Goal: Task Accomplishment & Management: Use online tool/utility

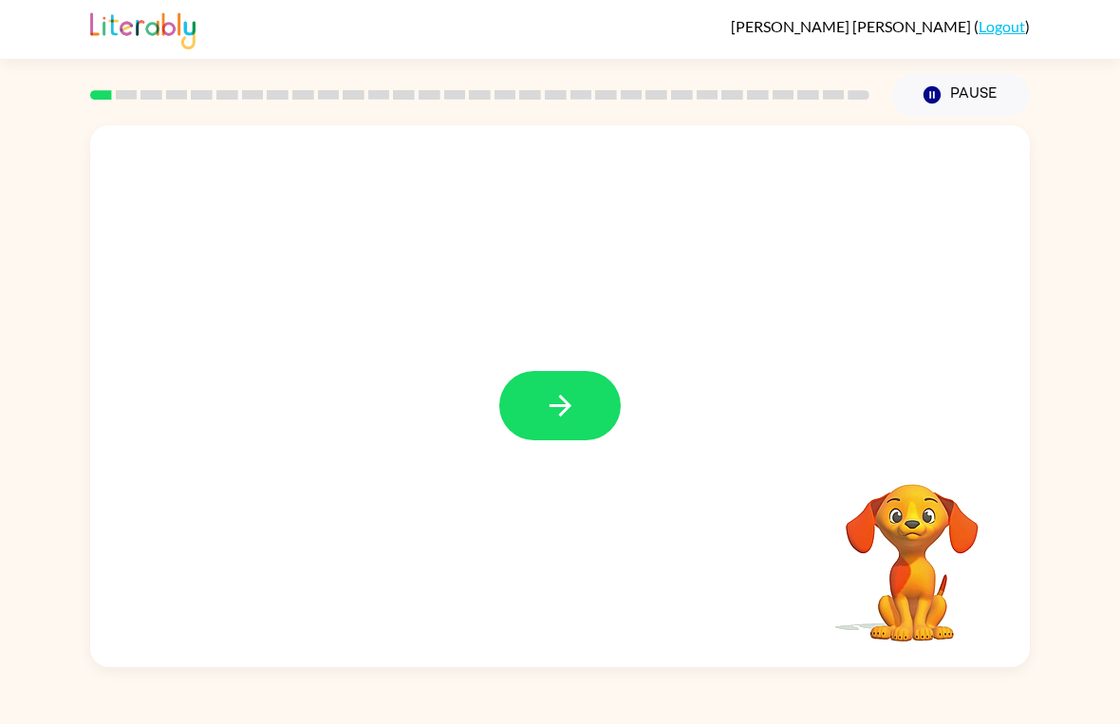
click at [550, 405] on icon "button" at bounding box center [560, 405] width 33 height 33
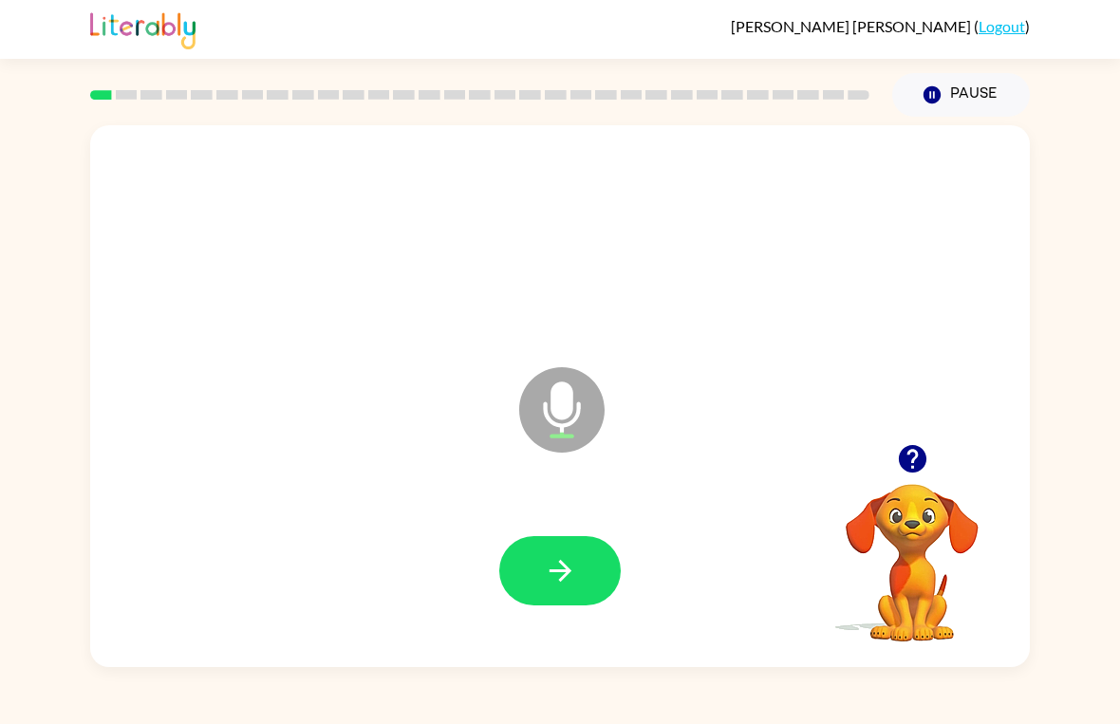
click at [538, 572] on button "button" at bounding box center [559, 570] width 121 height 69
click at [539, 560] on button "button" at bounding box center [559, 570] width 121 height 69
click at [528, 584] on button "button" at bounding box center [559, 570] width 121 height 69
click at [542, 567] on button "button" at bounding box center [559, 570] width 121 height 69
click at [533, 557] on button "button" at bounding box center [559, 570] width 121 height 69
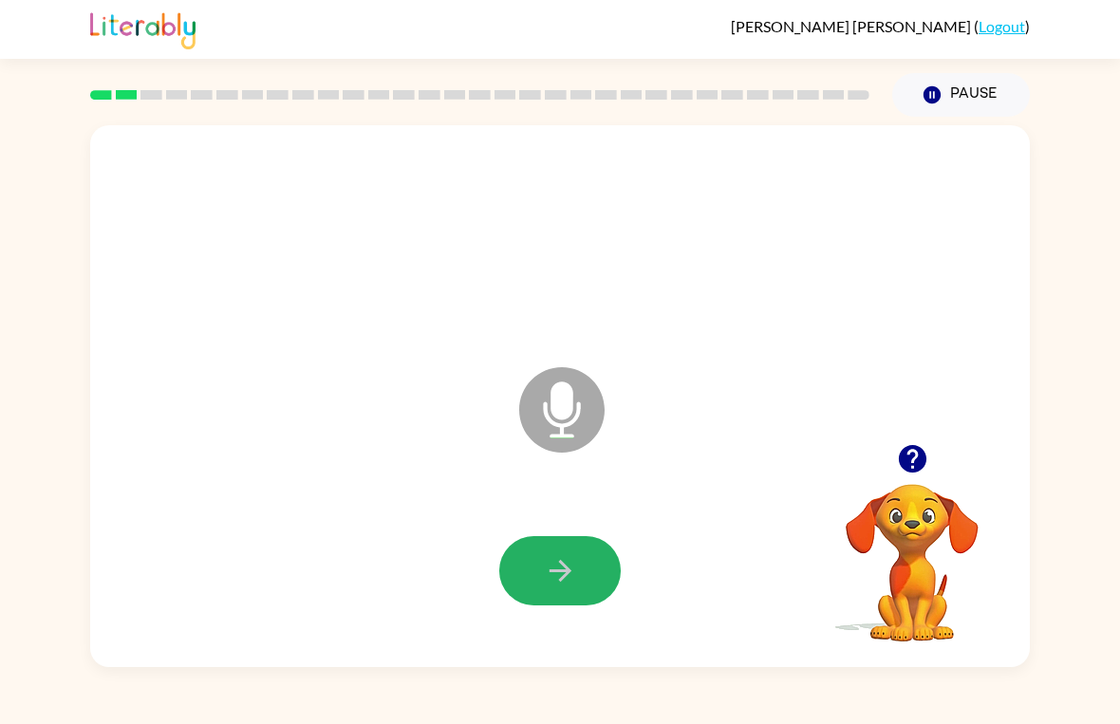
click at [544, 564] on icon "button" at bounding box center [560, 570] width 33 height 33
click at [611, 560] on button "button" at bounding box center [559, 570] width 121 height 69
click at [574, 580] on icon "button" at bounding box center [560, 570] width 33 height 33
click at [537, 564] on button "button" at bounding box center [559, 570] width 121 height 69
click at [538, 575] on button "button" at bounding box center [559, 570] width 121 height 69
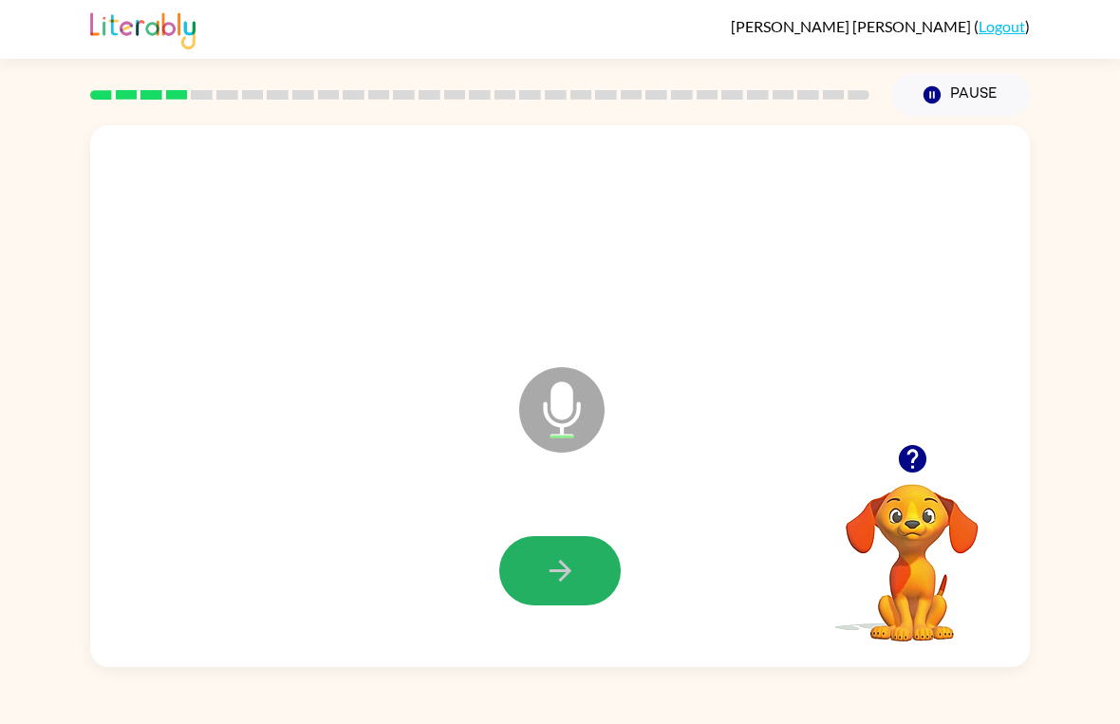
click at [535, 570] on button "button" at bounding box center [559, 570] width 121 height 69
click at [569, 596] on button "button" at bounding box center [559, 570] width 121 height 69
click at [569, 554] on icon "button" at bounding box center [560, 570] width 33 height 33
click at [566, 566] on icon "button" at bounding box center [560, 570] width 33 height 33
click at [535, 574] on button "button" at bounding box center [559, 570] width 121 height 69
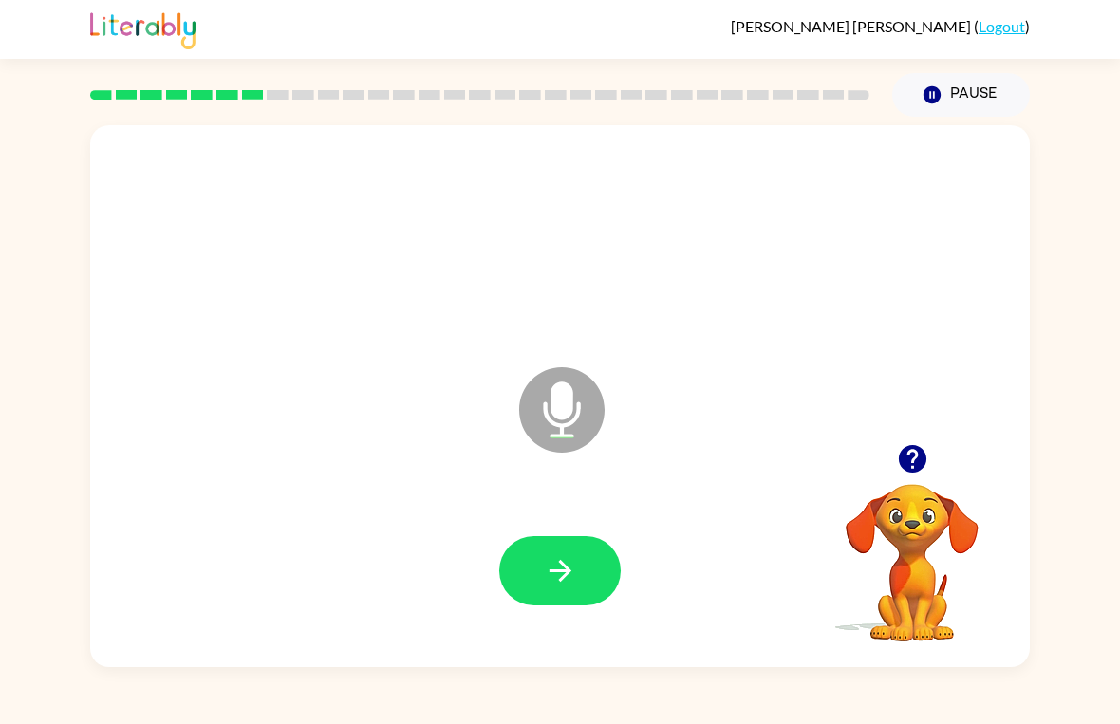
click at [532, 565] on button "button" at bounding box center [559, 570] width 121 height 69
click at [552, 564] on icon "button" at bounding box center [560, 570] width 33 height 33
click at [558, 570] on icon "button" at bounding box center [559, 571] width 22 height 22
click at [552, 567] on icon "button" at bounding box center [560, 570] width 33 height 33
click at [538, 570] on button "button" at bounding box center [559, 570] width 121 height 69
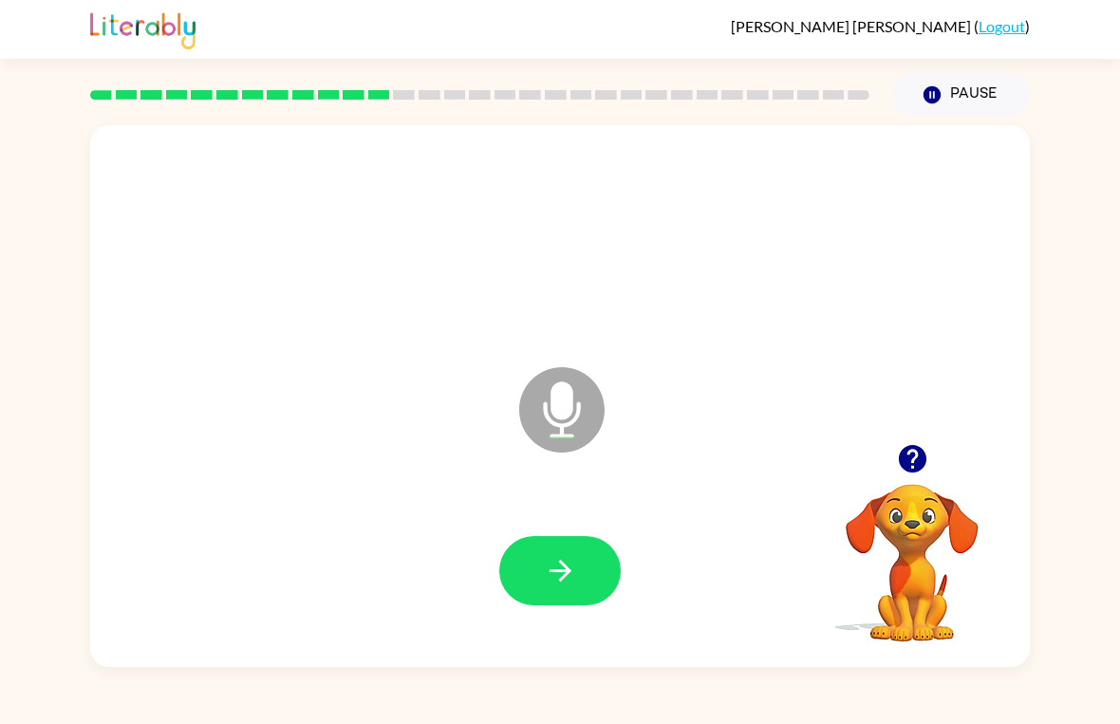
click at [569, 554] on icon "button" at bounding box center [560, 570] width 33 height 33
click at [559, 578] on icon "button" at bounding box center [560, 570] width 33 height 33
click at [486, 571] on div at bounding box center [559, 571] width 901 height 156
click at [552, 566] on icon "button" at bounding box center [560, 570] width 33 height 33
click at [563, 584] on icon "button" at bounding box center [560, 570] width 33 height 33
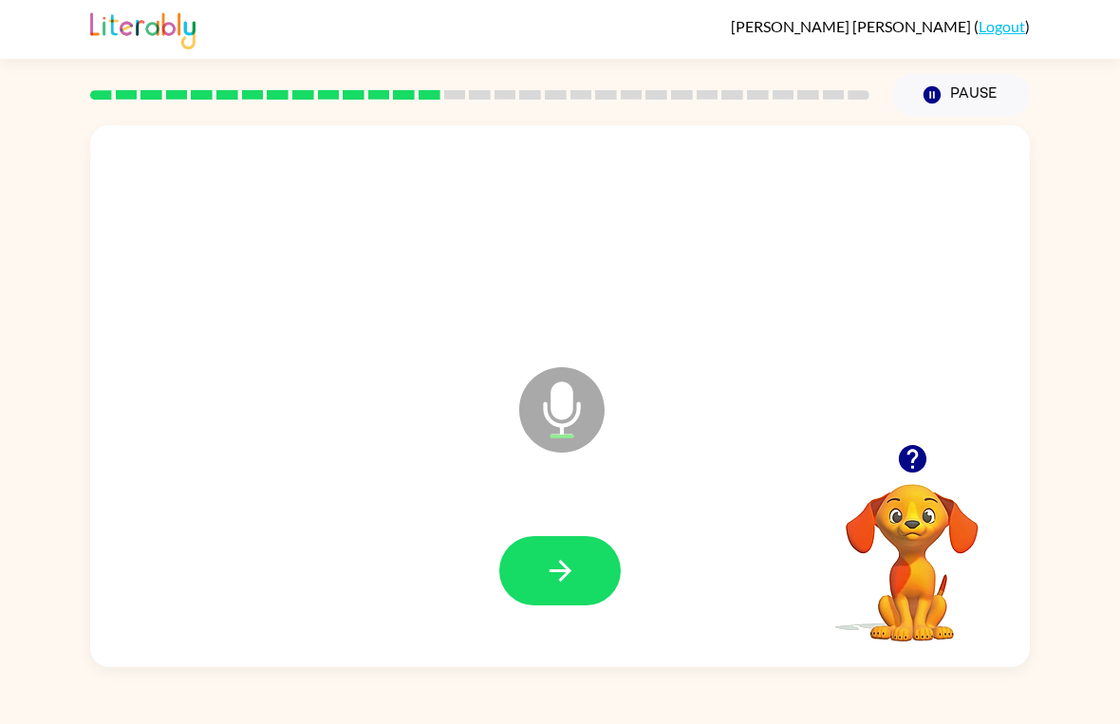
click at [549, 559] on icon "button" at bounding box center [560, 570] width 33 height 33
click at [544, 604] on button "button" at bounding box center [559, 570] width 121 height 69
click at [547, 547] on button "button" at bounding box center [559, 570] width 121 height 69
click at [560, 596] on button "button" at bounding box center [559, 570] width 121 height 69
click at [562, 559] on icon "button" at bounding box center [560, 570] width 33 height 33
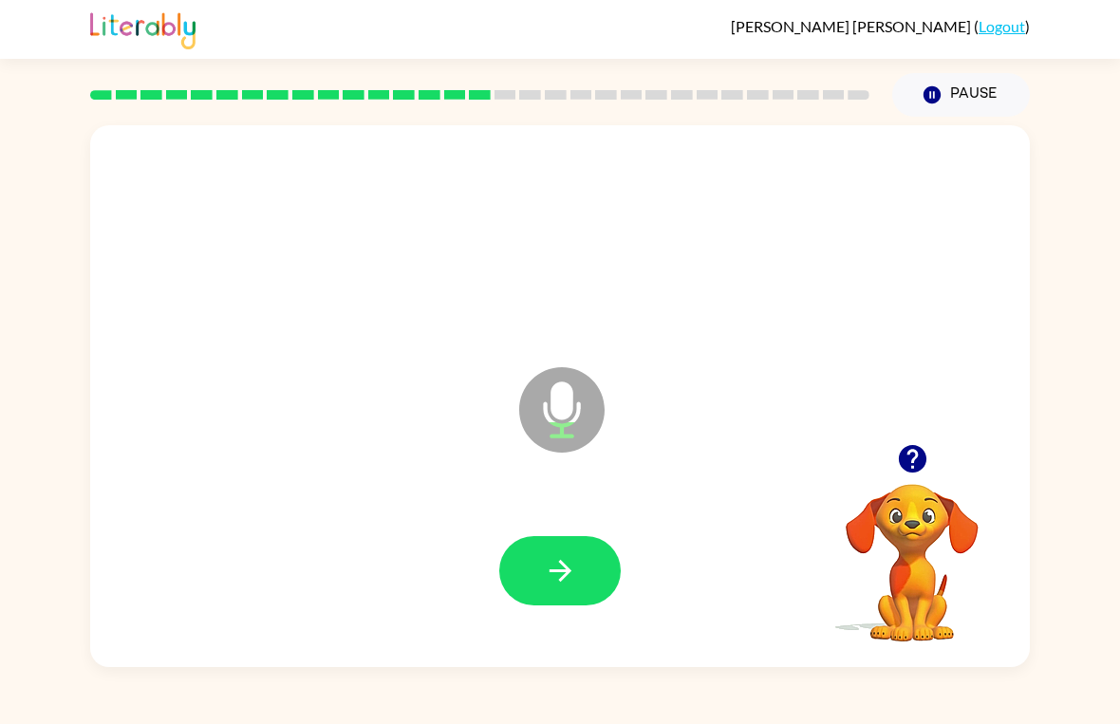
click at [581, 566] on button "button" at bounding box center [559, 570] width 121 height 69
click at [548, 560] on icon "button" at bounding box center [560, 570] width 33 height 33
click at [559, 552] on button "button" at bounding box center [559, 570] width 121 height 69
click at [567, 570] on icon "button" at bounding box center [559, 571] width 22 height 22
click at [535, 561] on button "button" at bounding box center [559, 570] width 121 height 69
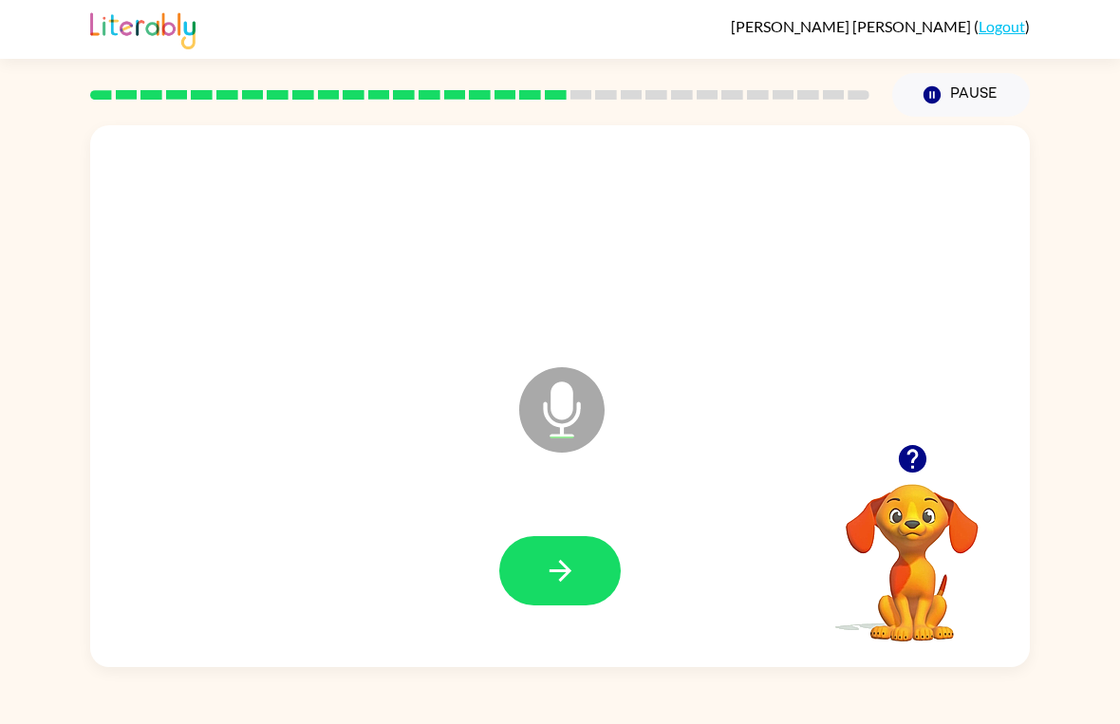
click at [569, 560] on icon "button" at bounding box center [560, 570] width 33 height 33
click at [556, 536] on button "button" at bounding box center [559, 570] width 121 height 69
click at [550, 555] on icon "button" at bounding box center [560, 570] width 33 height 33
click at [572, 566] on icon "button" at bounding box center [560, 570] width 33 height 33
click at [541, 548] on button "button" at bounding box center [559, 570] width 121 height 69
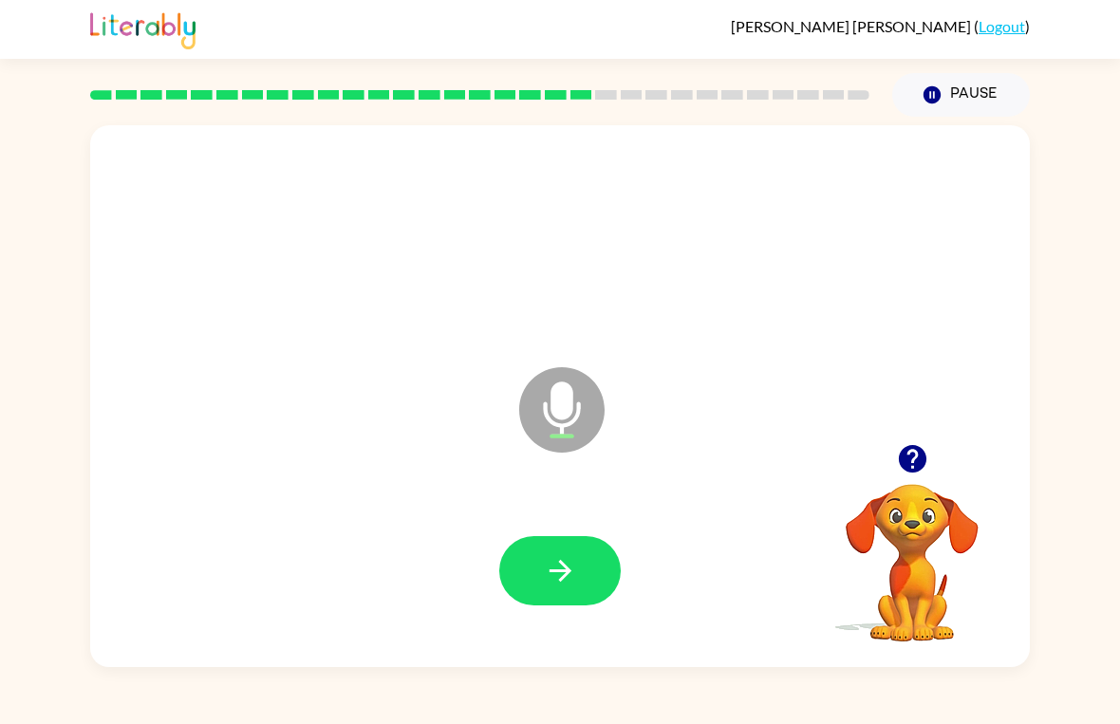
click at [535, 567] on button "button" at bounding box center [559, 570] width 121 height 69
click at [570, 561] on icon "button" at bounding box center [560, 570] width 33 height 33
click at [560, 573] on icon "button" at bounding box center [560, 570] width 33 height 33
click at [555, 561] on icon "button" at bounding box center [560, 570] width 33 height 33
click at [566, 577] on icon "button" at bounding box center [559, 571] width 22 height 22
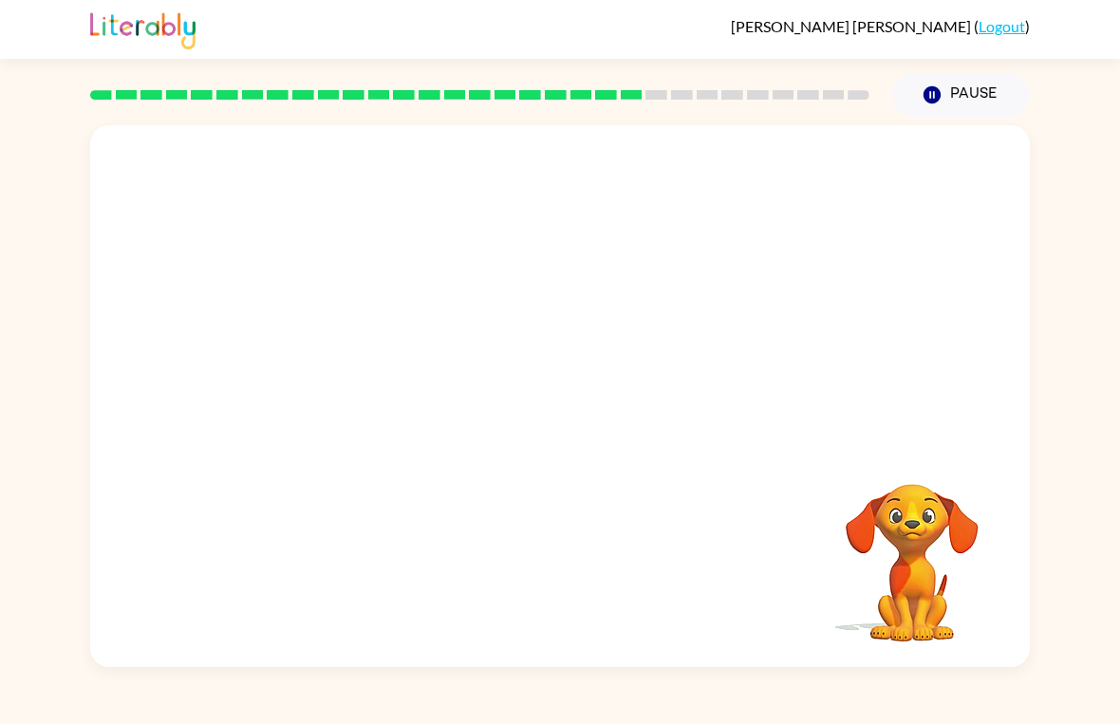
click at [940, 70] on div "Pause Pause" at bounding box center [961, 95] width 160 height 66
click at [941, 91] on icon "Pause" at bounding box center [931, 94] width 21 height 21
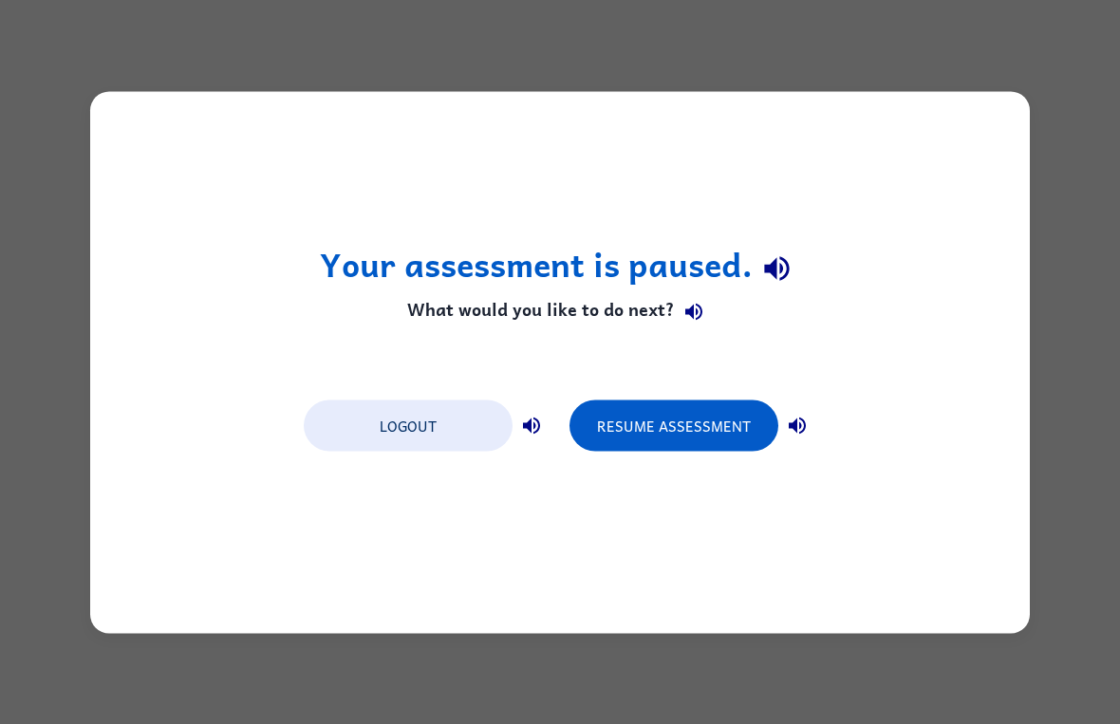
click at [685, 409] on button "Resume Assessment" at bounding box center [673, 424] width 209 height 51
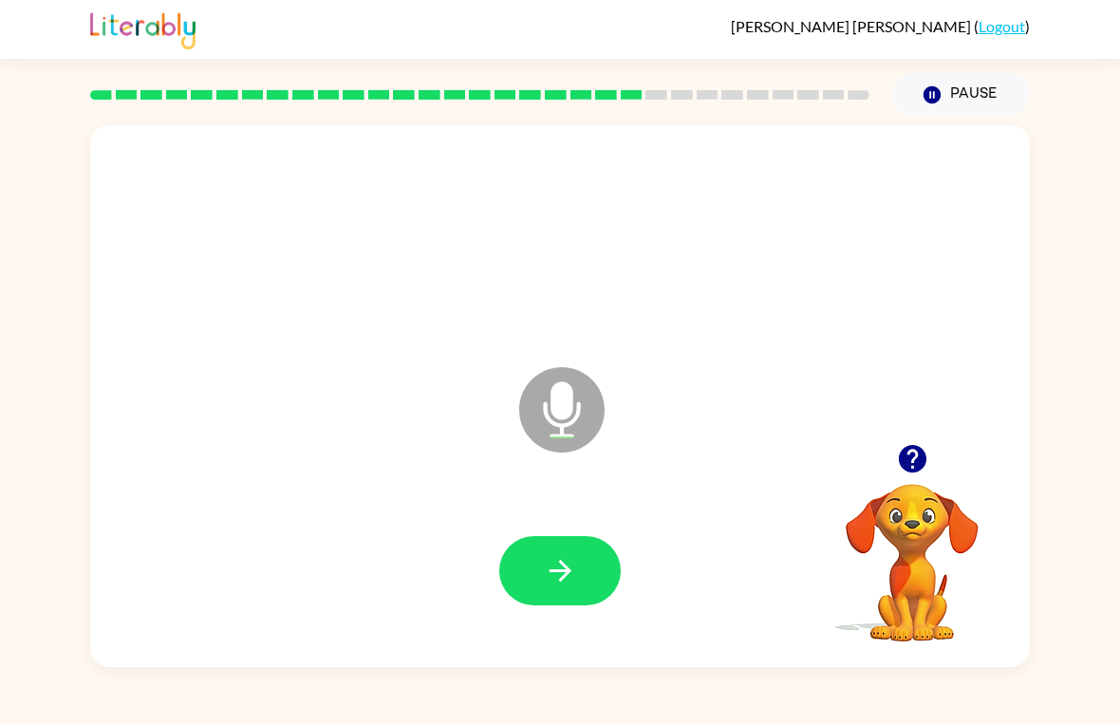
click at [548, 566] on icon "button" at bounding box center [560, 570] width 33 height 33
click at [544, 573] on icon "button" at bounding box center [560, 570] width 33 height 33
click at [478, 603] on div at bounding box center [559, 571] width 901 height 156
click at [542, 561] on button "button" at bounding box center [559, 570] width 121 height 69
click at [569, 546] on button "button" at bounding box center [559, 570] width 121 height 69
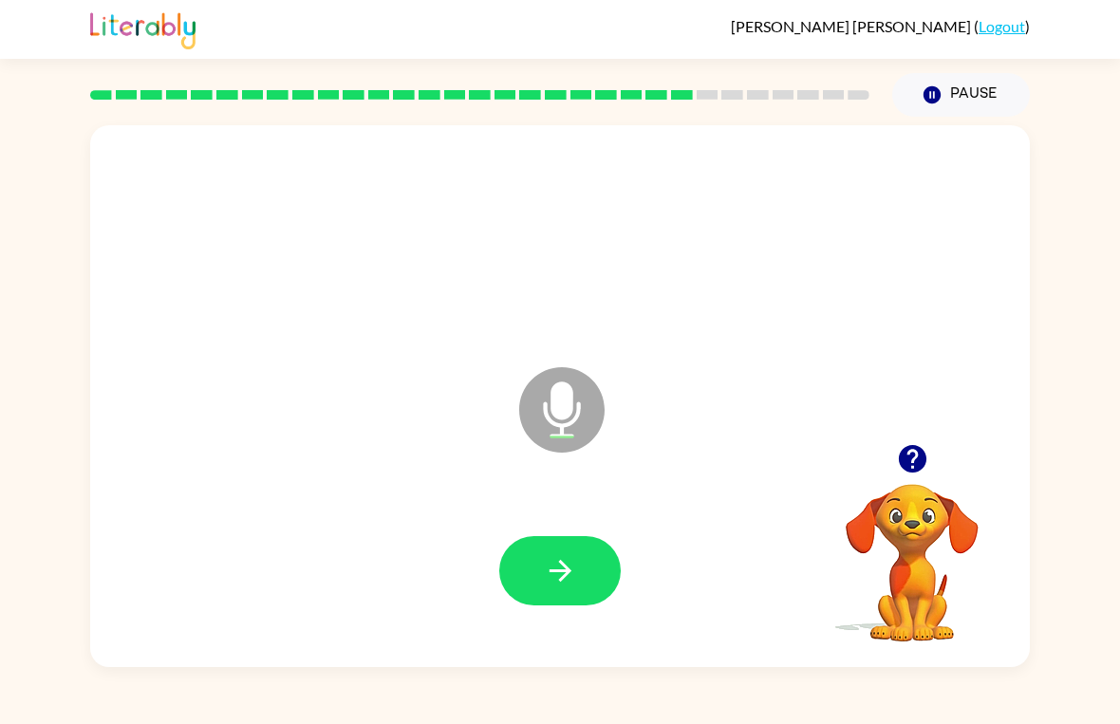
click at [565, 591] on button "button" at bounding box center [559, 570] width 121 height 69
click at [553, 553] on button "button" at bounding box center [559, 570] width 121 height 69
click at [592, 569] on button "button" at bounding box center [559, 570] width 121 height 69
click at [568, 559] on icon "button" at bounding box center [560, 570] width 33 height 33
click at [566, 569] on icon "button" at bounding box center [559, 571] width 22 height 22
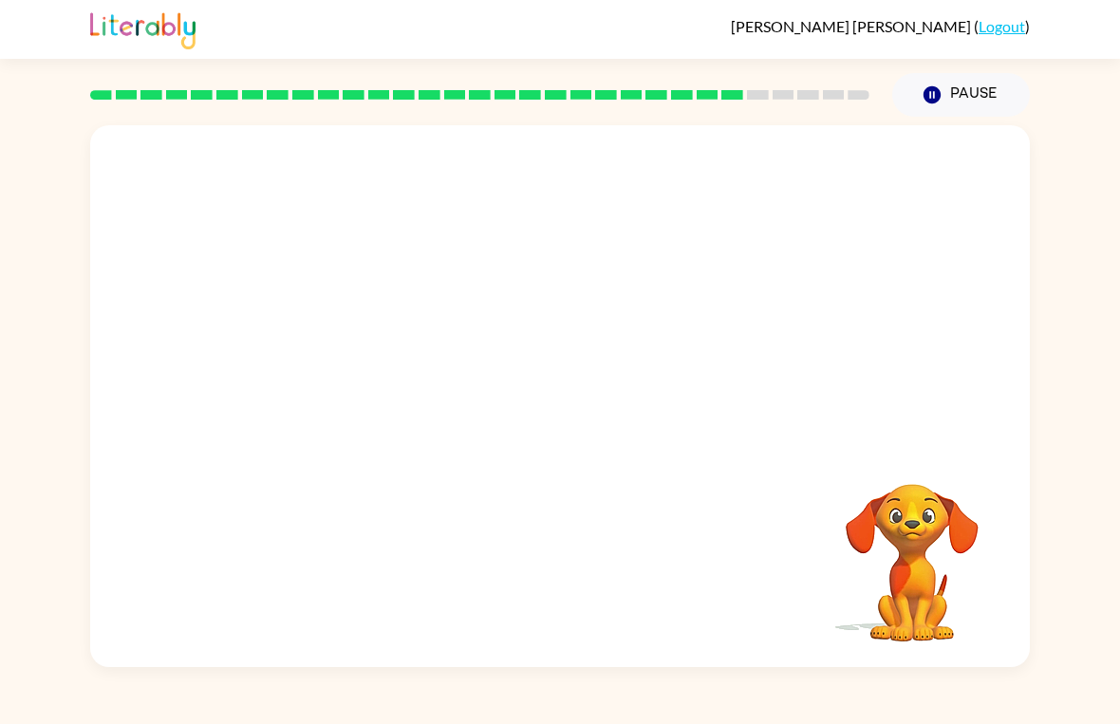
click at [947, 90] on button "Pause Pause" at bounding box center [961, 95] width 138 height 44
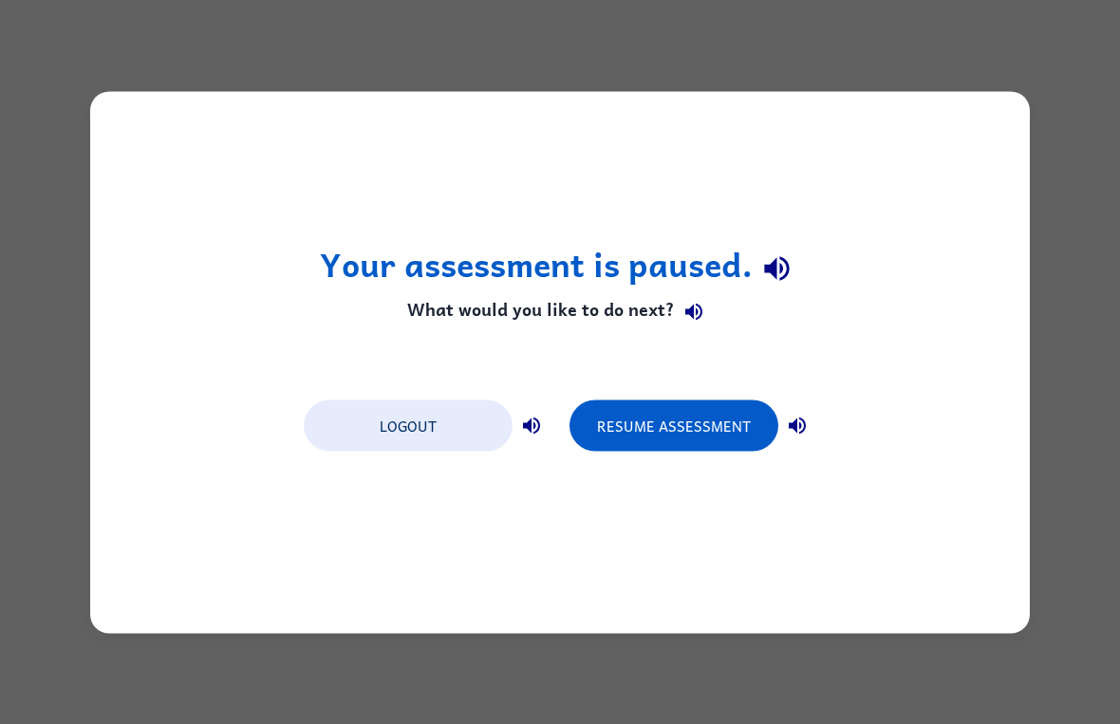
click at [688, 406] on button "Resume Assessment" at bounding box center [673, 424] width 209 height 51
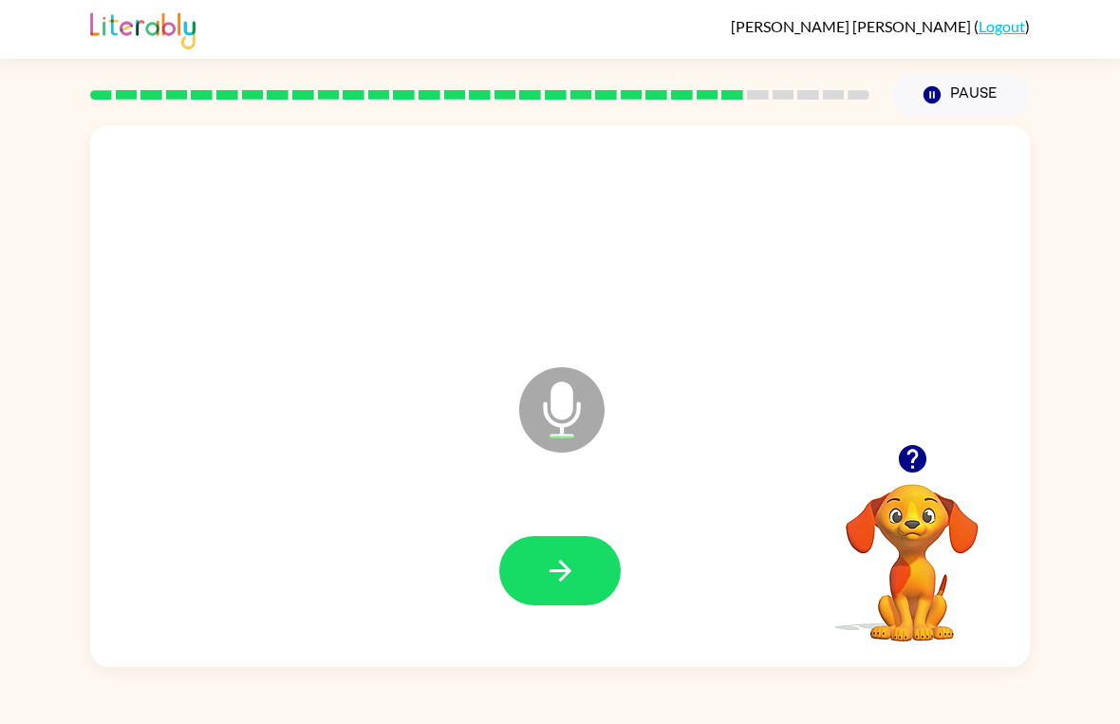
click at [550, 571] on icon "button" at bounding box center [559, 571] width 22 height 22
click at [564, 582] on icon "button" at bounding box center [560, 570] width 33 height 33
click at [557, 584] on icon "button" at bounding box center [560, 570] width 33 height 33
click at [907, 461] on icon "button" at bounding box center [912, 459] width 28 height 28
click at [555, 558] on icon "button" at bounding box center [560, 570] width 33 height 33
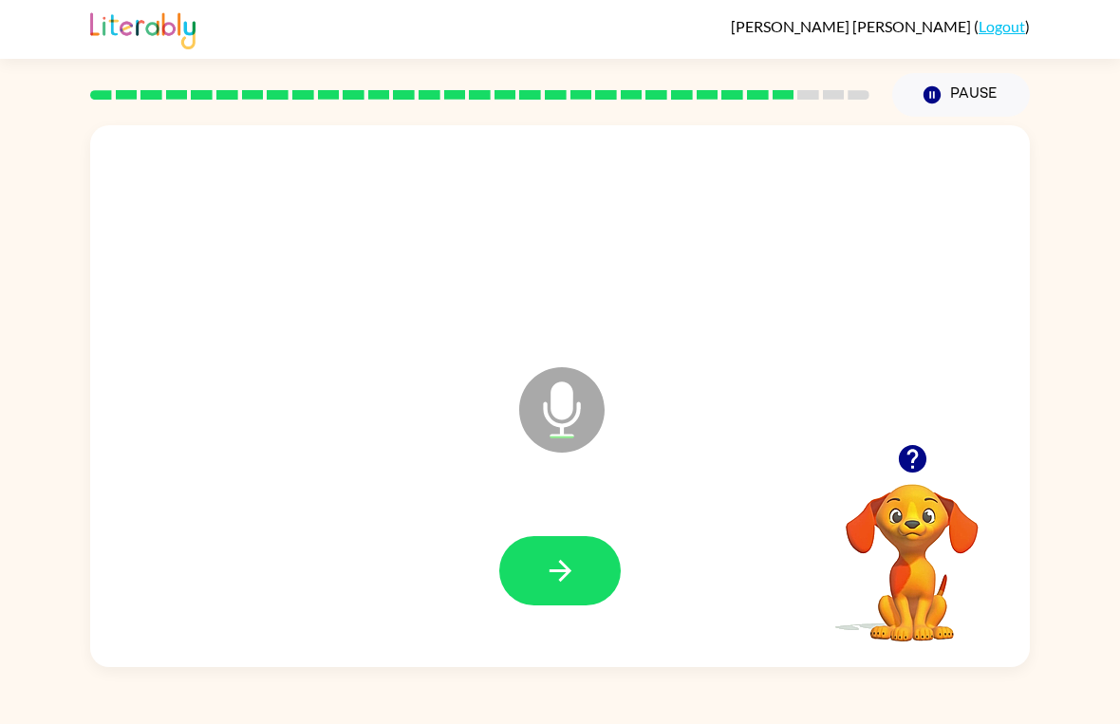
click at [520, 550] on button "button" at bounding box center [559, 570] width 121 height 69
click at [547, 553] on button "button" at bounding box center [559, 570] width 121 height 69
click at [549, 561] on icon "button" at bounding box center [560, 570] width 33 height 33
click at [536, 548] on button "button" at bounding box center [559, 570] width 121 height 69
click at [548, 579] on icon "button" at bounding box center [560, 570] width 33 height 33
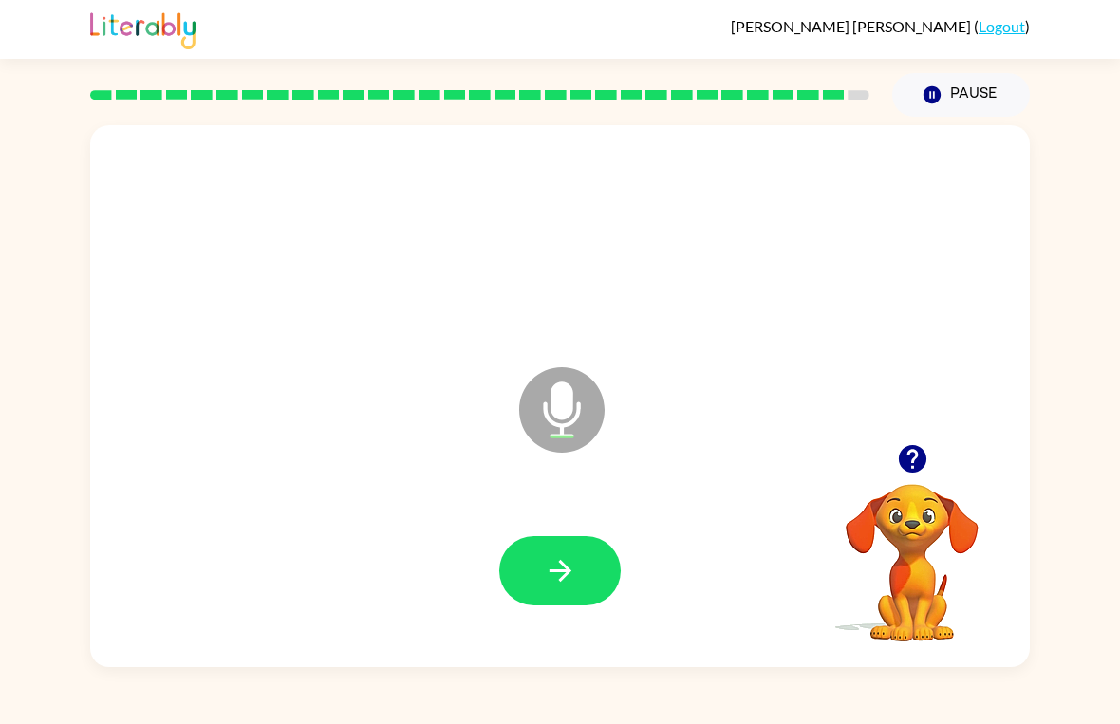
click at [544, 573] on icon "button" at bounding box center [560, 570] width 33 height 33
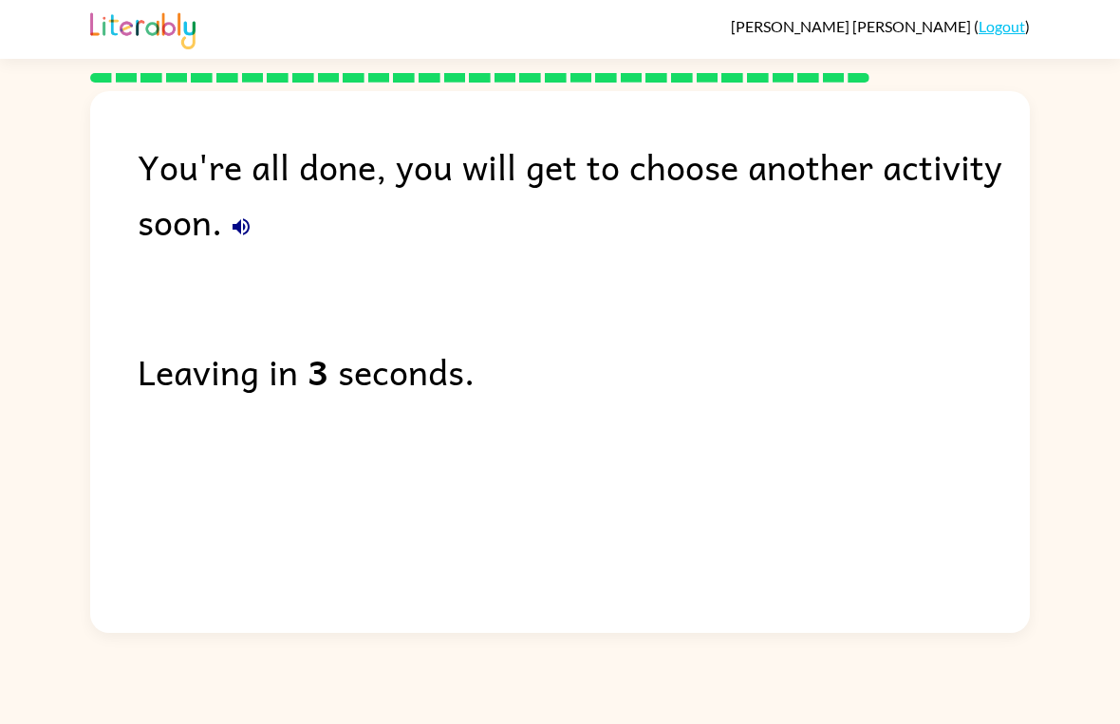
click at [998, 28] on link "Logout" at bounding box center [1001, 26] width 46 height 18
